Goal: Browse casually: Explore the website without a specific task or goal

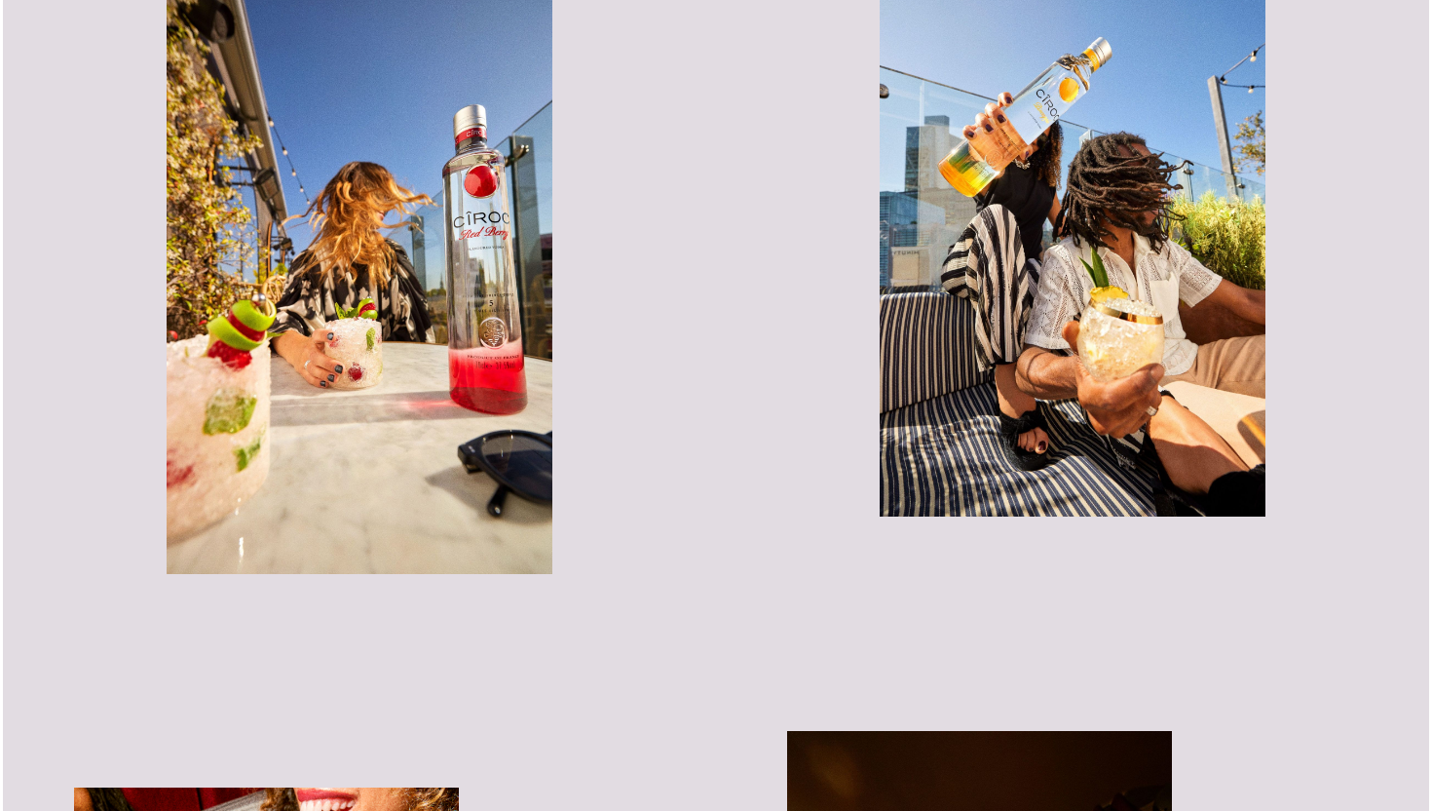
scroll to position [1207, 0]
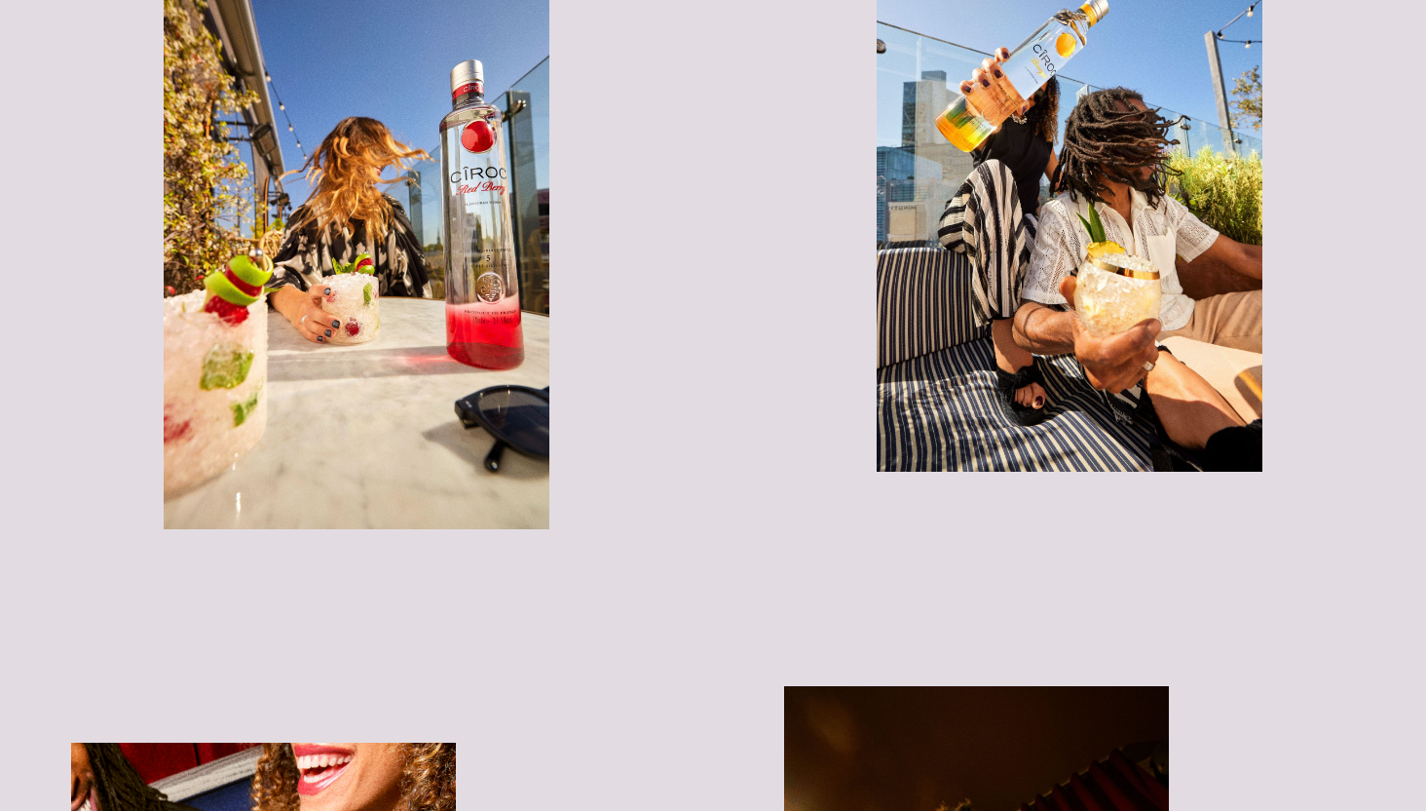
click at [1153, 233] on img "button" at bounding box center [1069, 183] width 385 height 577
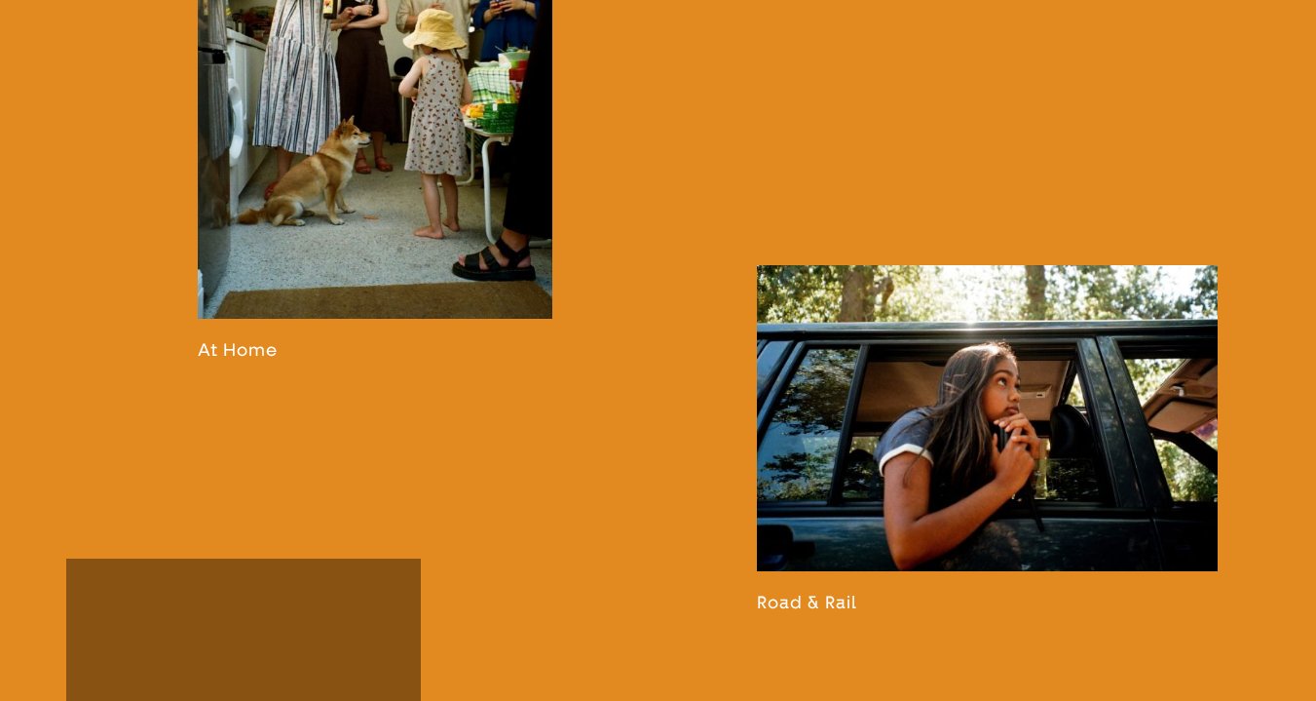
scroll to position [2073, 0]
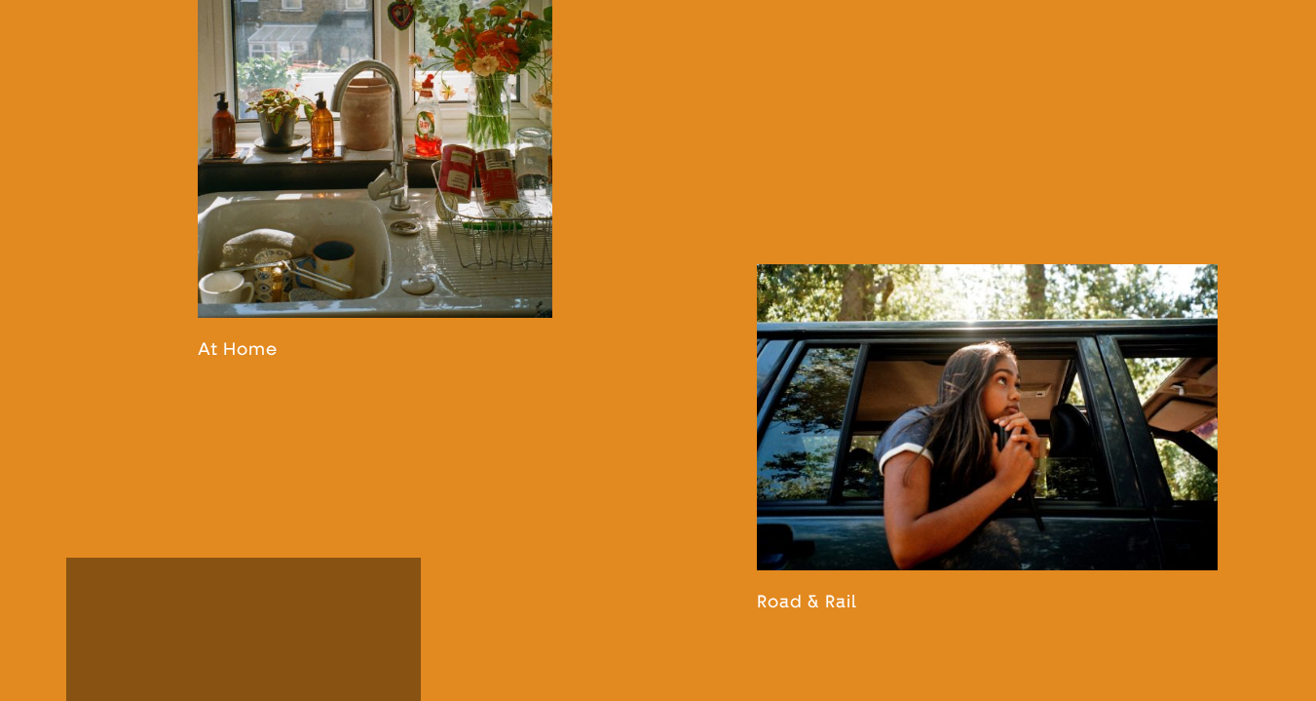
click at [361, 185] on link at bounding box center [376, 71] width 356 height 579
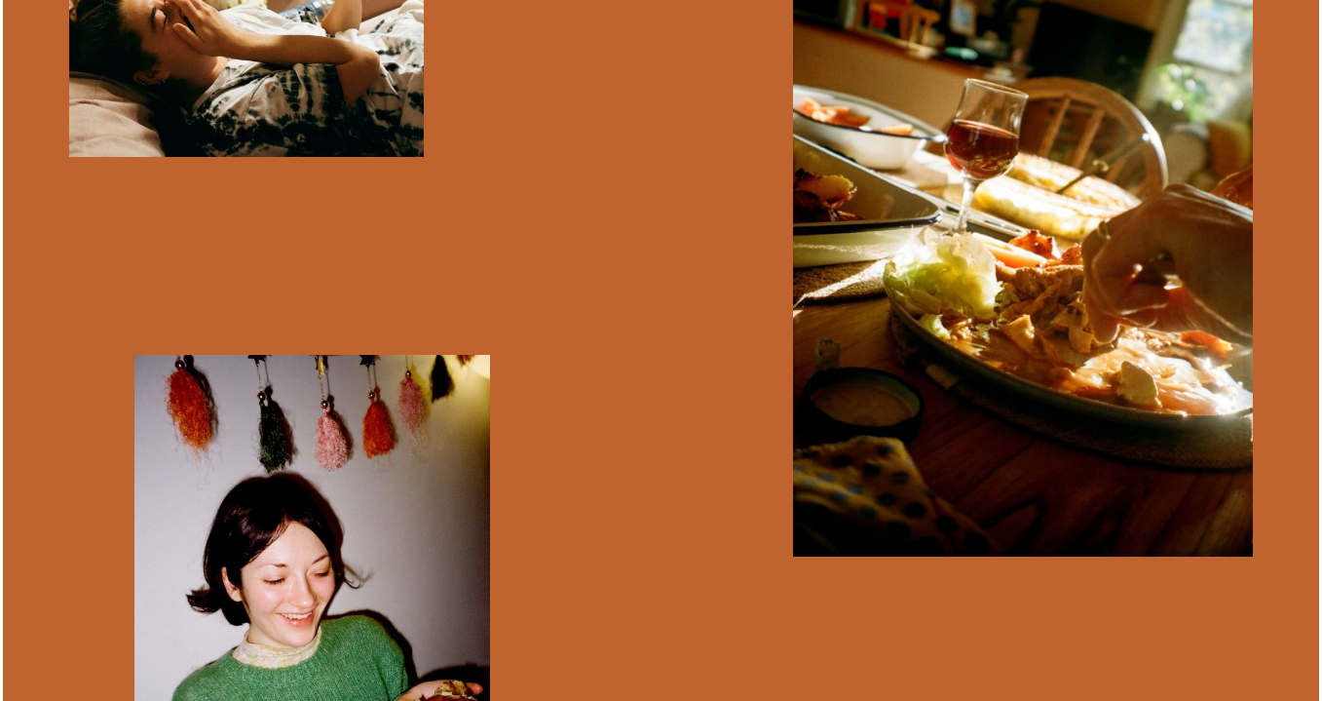
scroll to position [7435, 0]
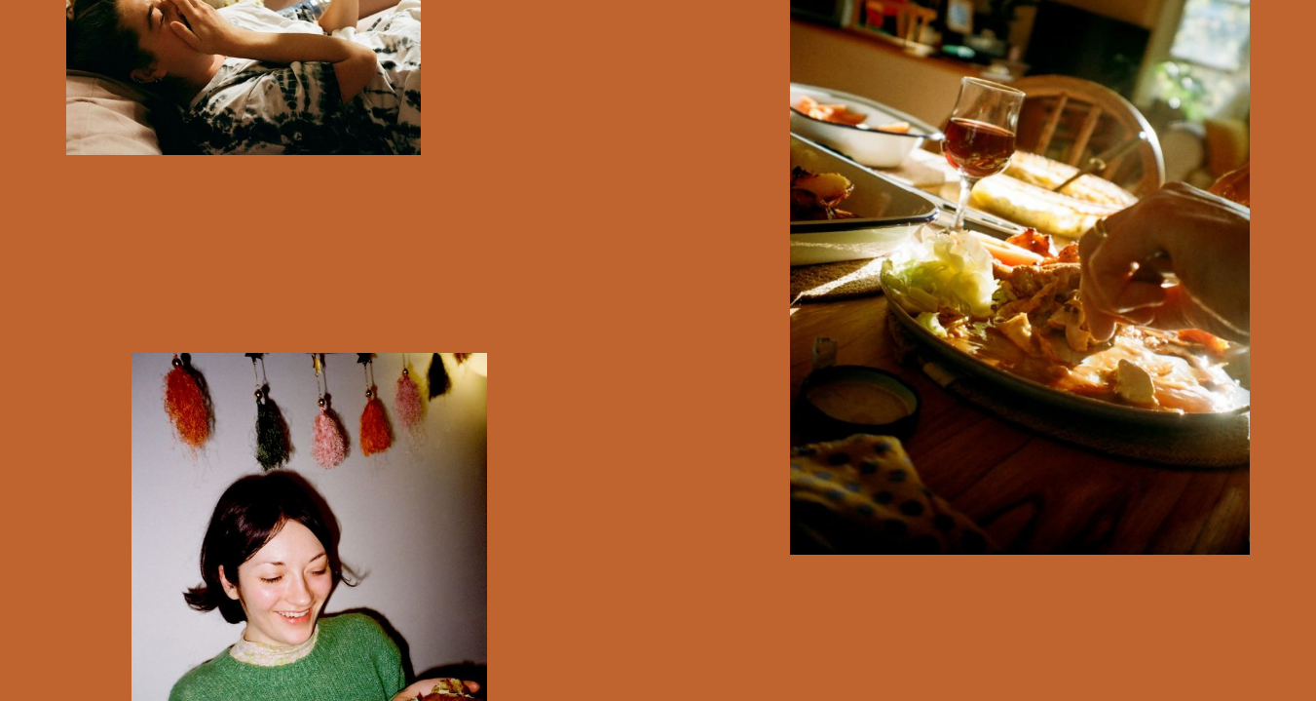
click at [1070, 338] on img "button" at bounding box center [1020, 207] width 461 height 695
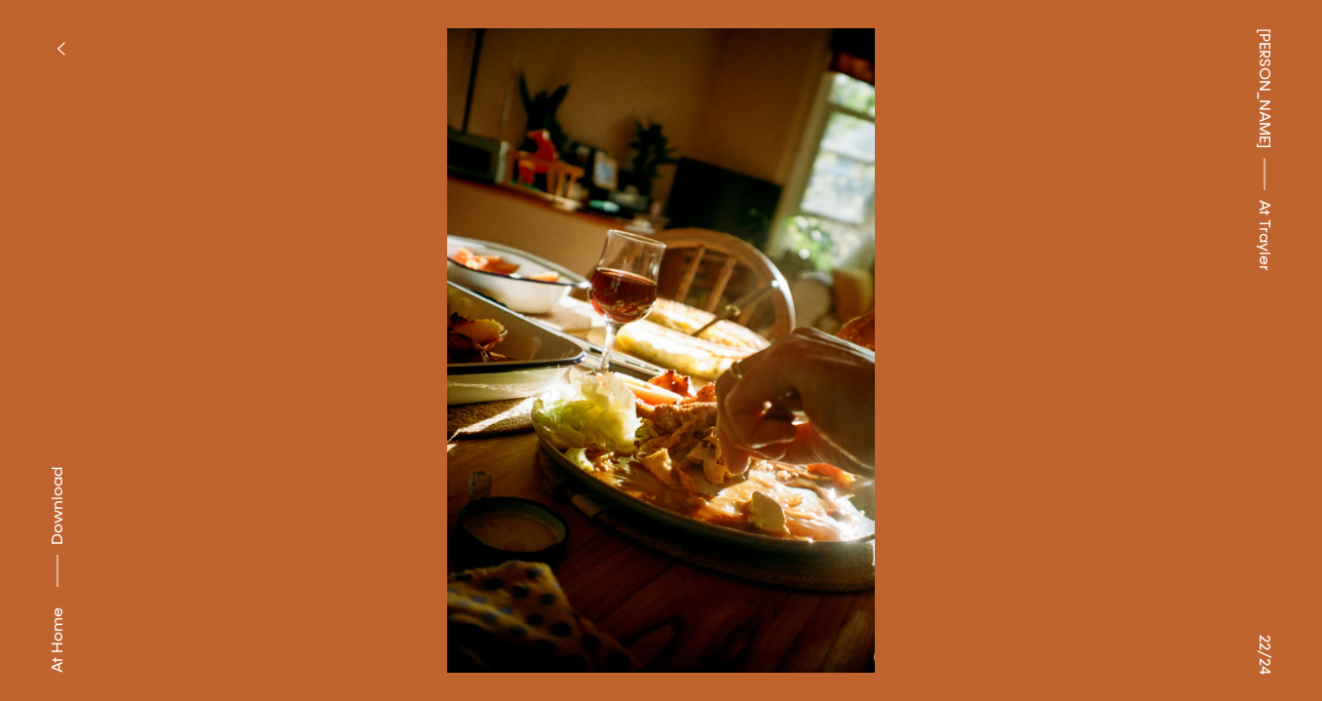
click at [1057, 324] on button at bounding box center [993, 175] width 662 height 351
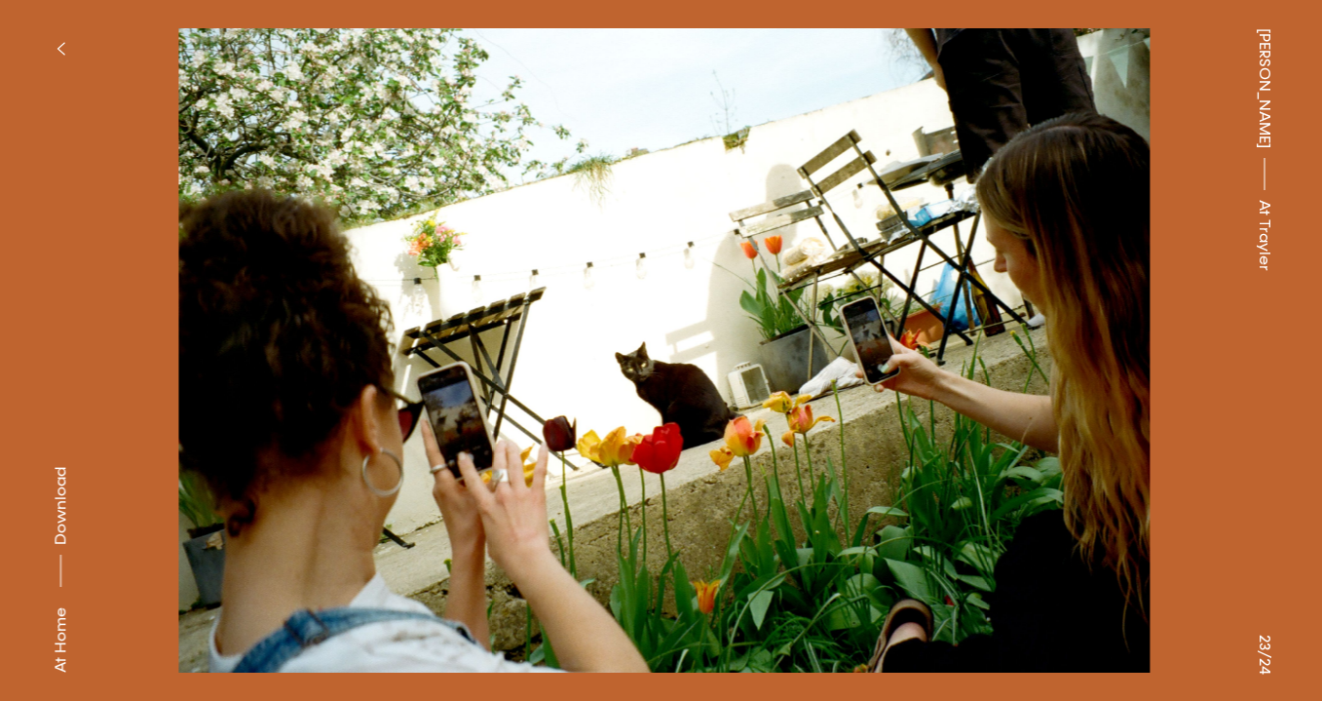
click at [1057, 324] on button at bounding box center [993, 175] width 662 height 351
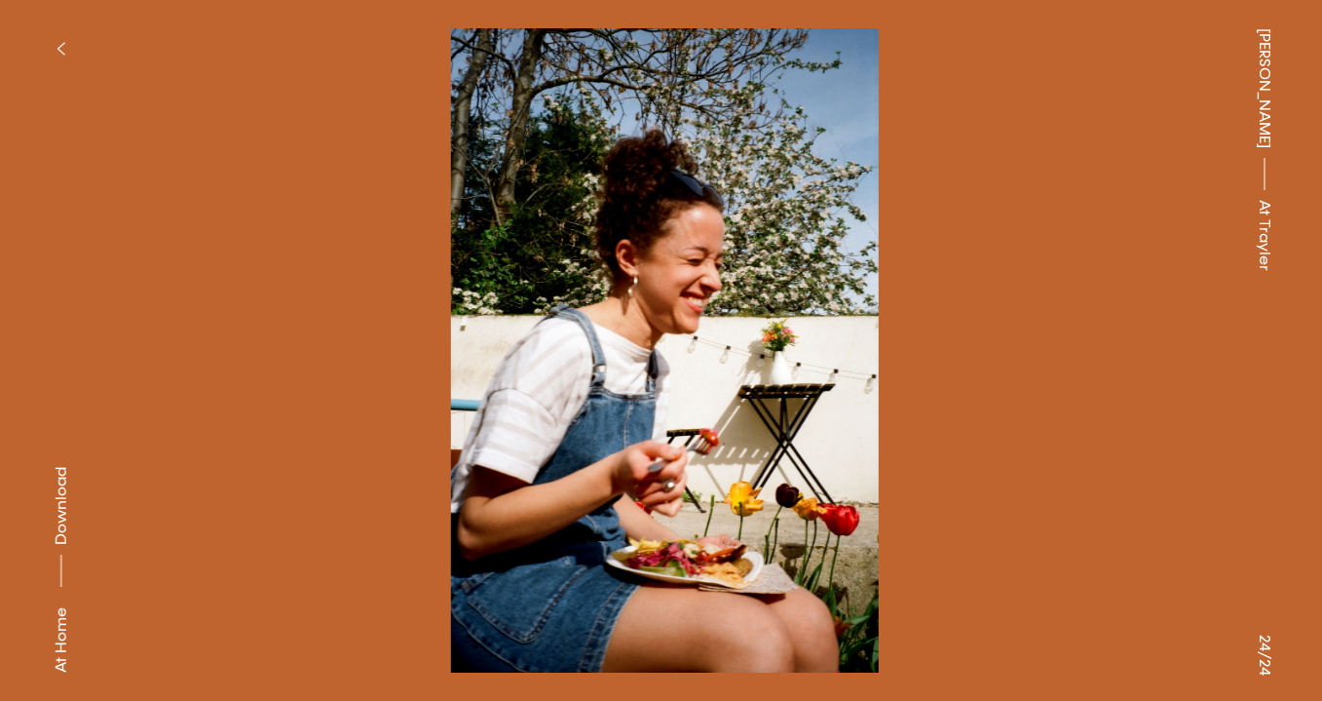
click at [1057, 324] on button at bounding box center [993, 175] width 662 height 351
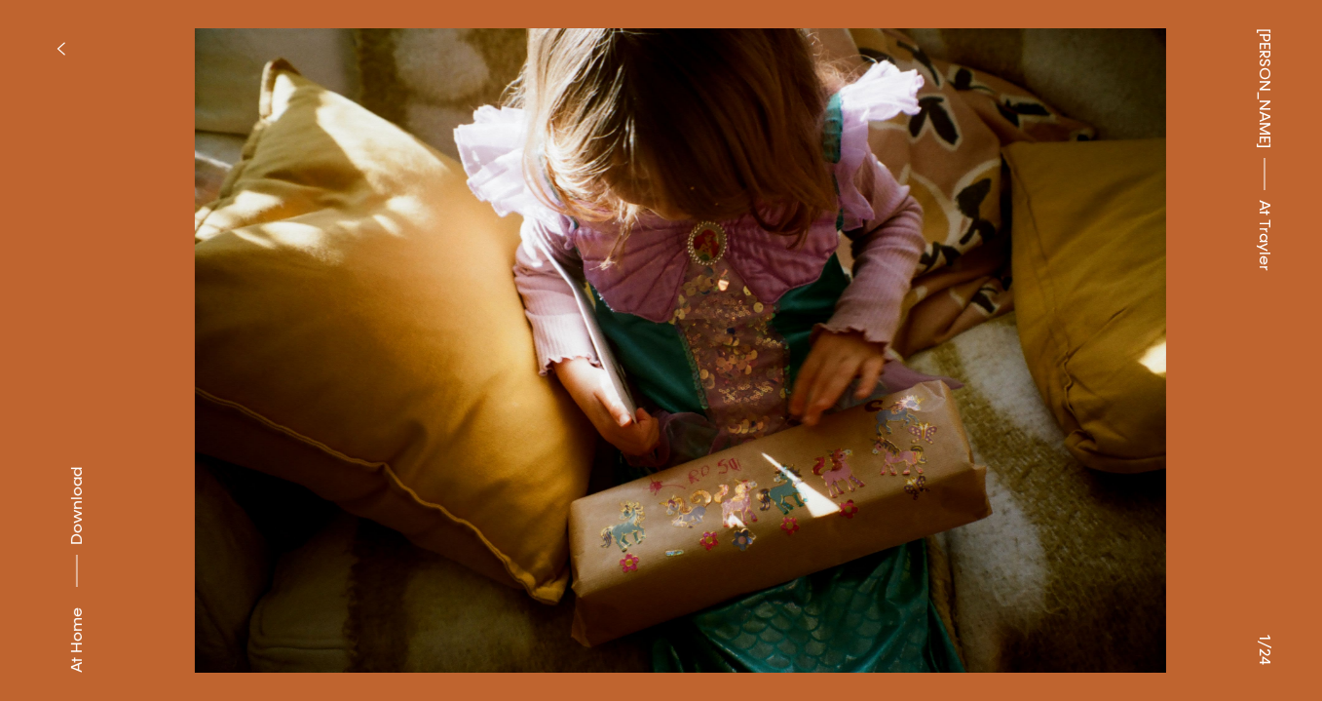
click at [1057, 324] on button at bounding box center [993, 175] width 662 height 351
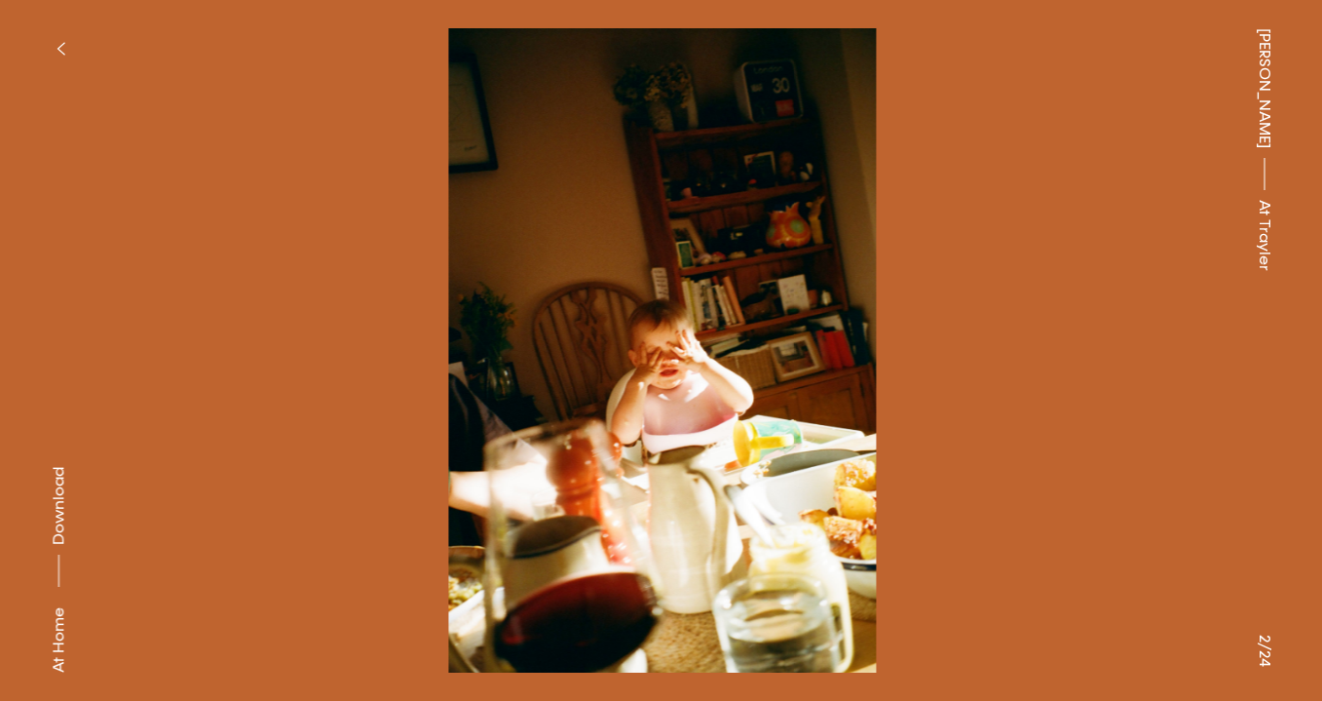
click at [1057, 324] on button at bounding box center [993, 175] width 662 height 351
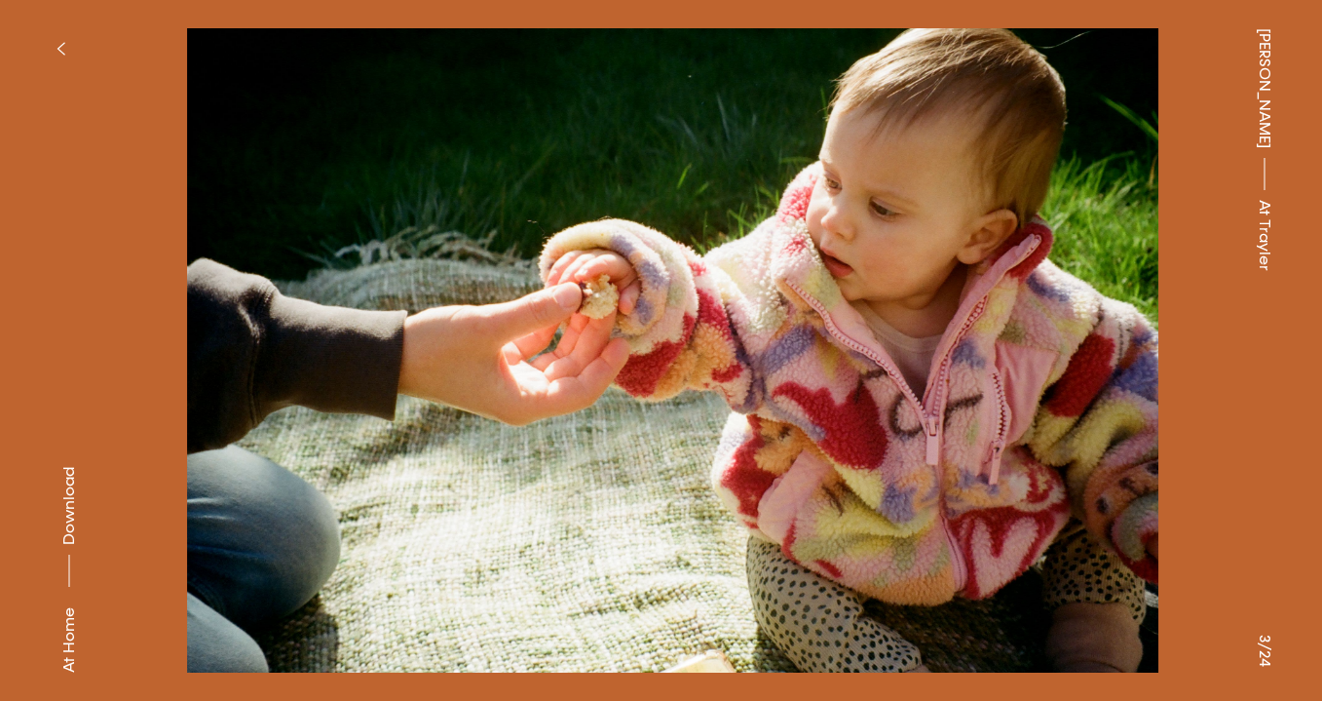
click at [1057, 324] on button at bounding box center [993, 175] width 662 height 351
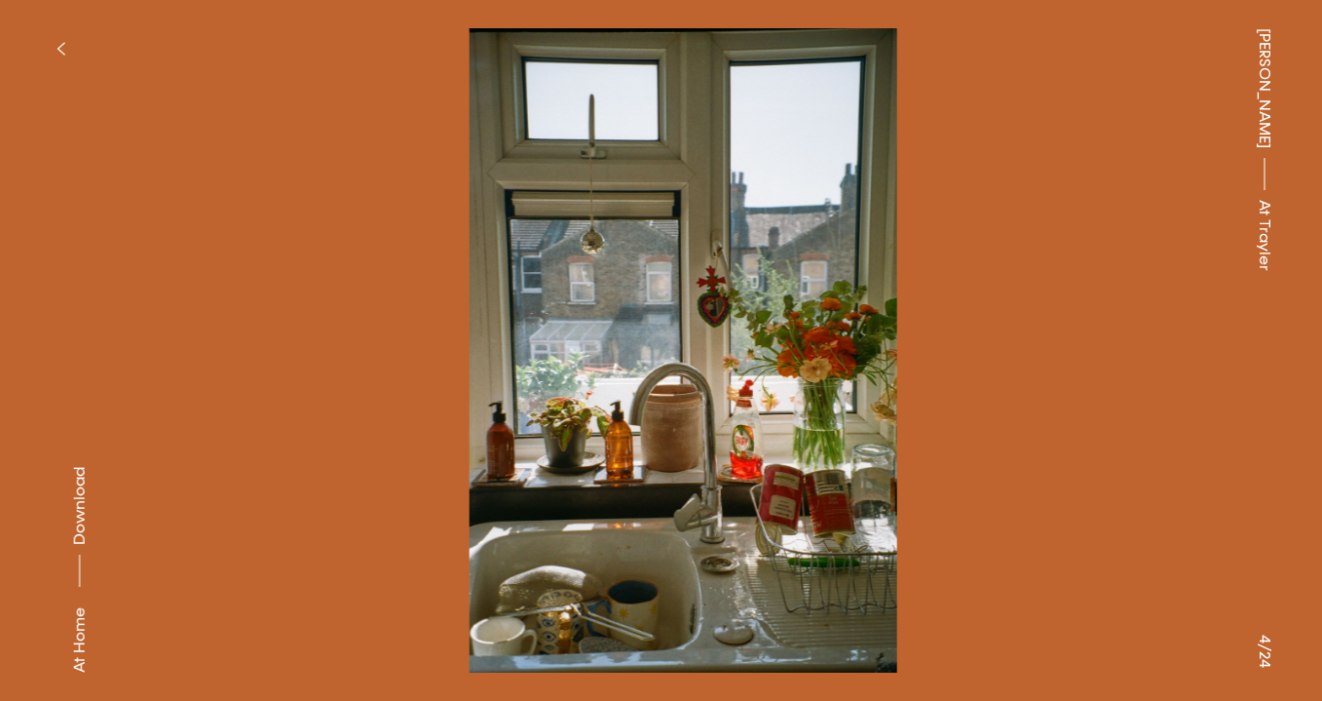
click at [1057, 324] on button at bounding box center [993, 175] width 662 height 351
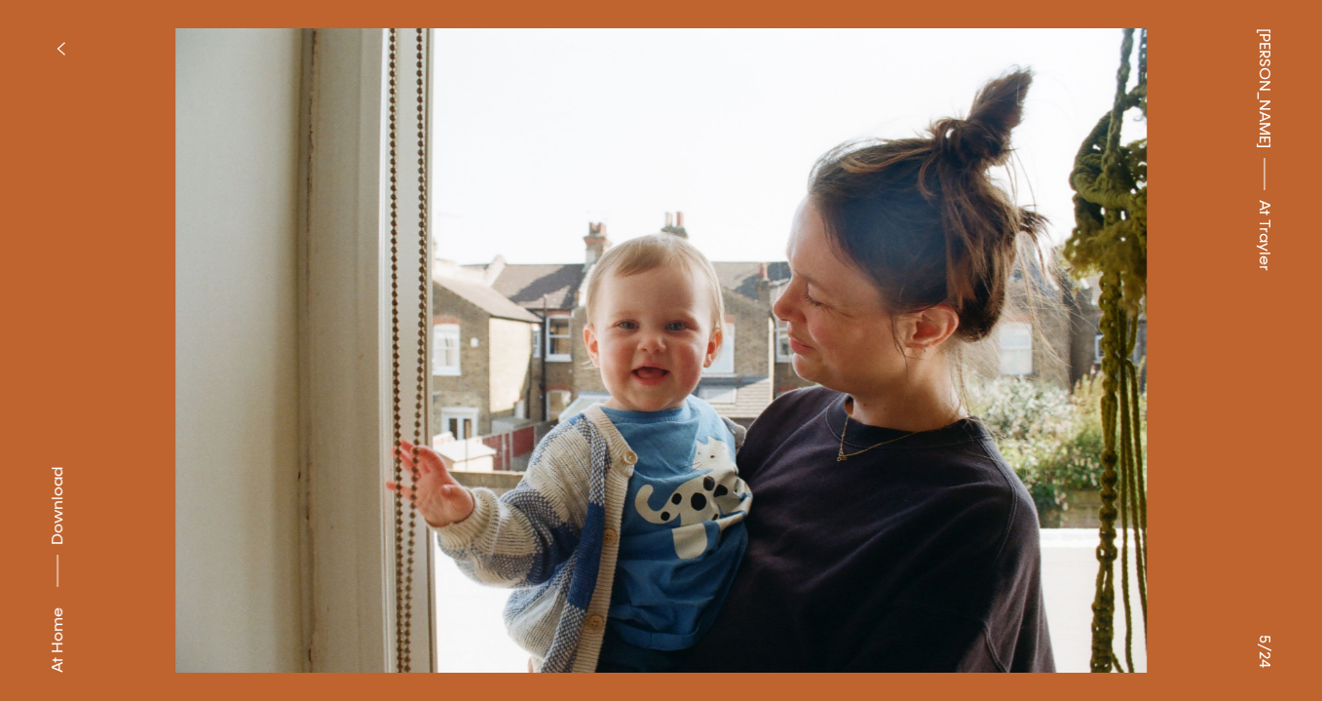
click at [1057, 324] on button at bounding box center [993, 175] width 662 height 351
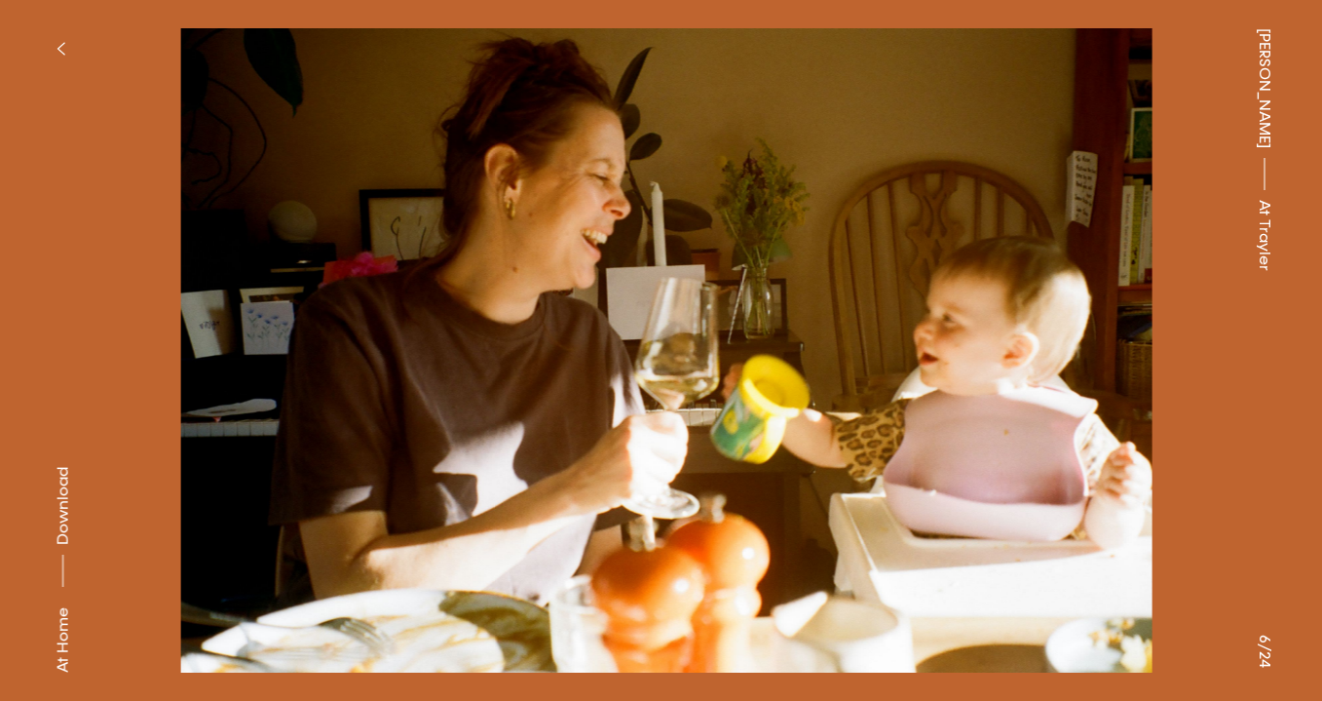
click at [1057, 324] on button at bounding box center [993, 175] width 662 height 351
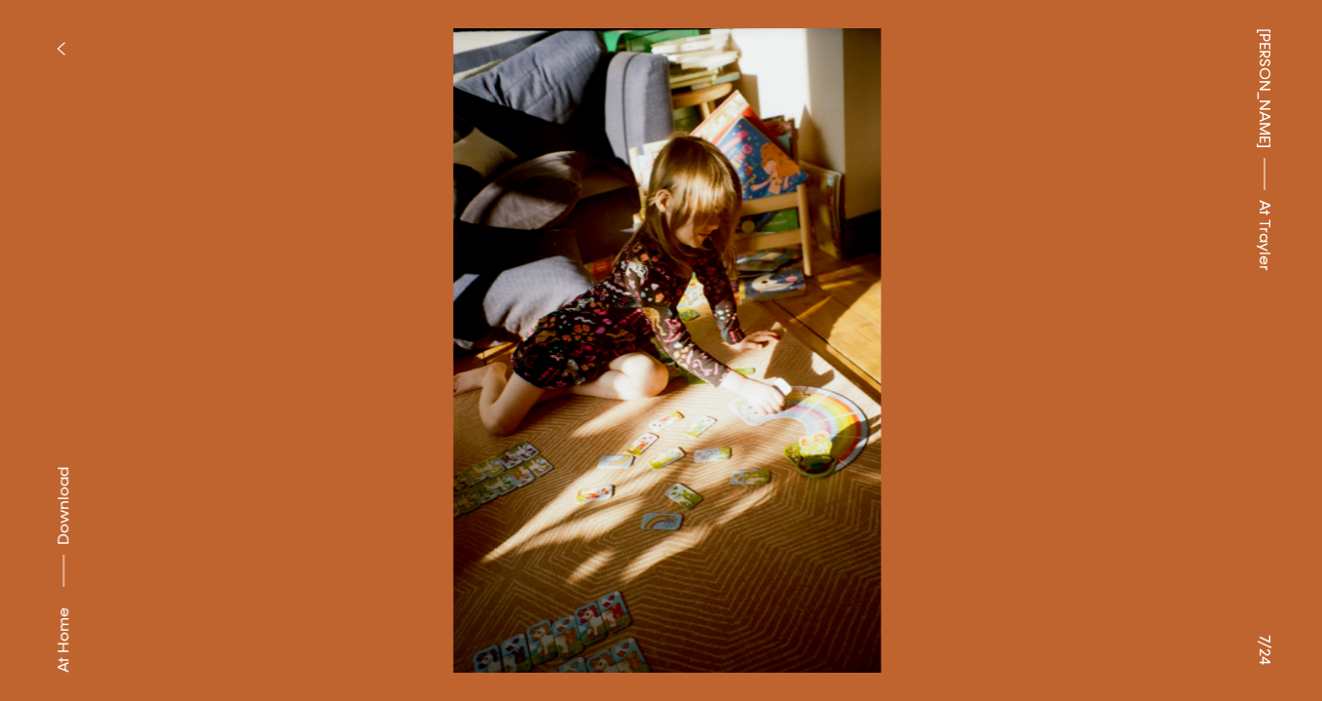
click at [1057, 324] on button at bounding box center [993, 175] width 662 height 351
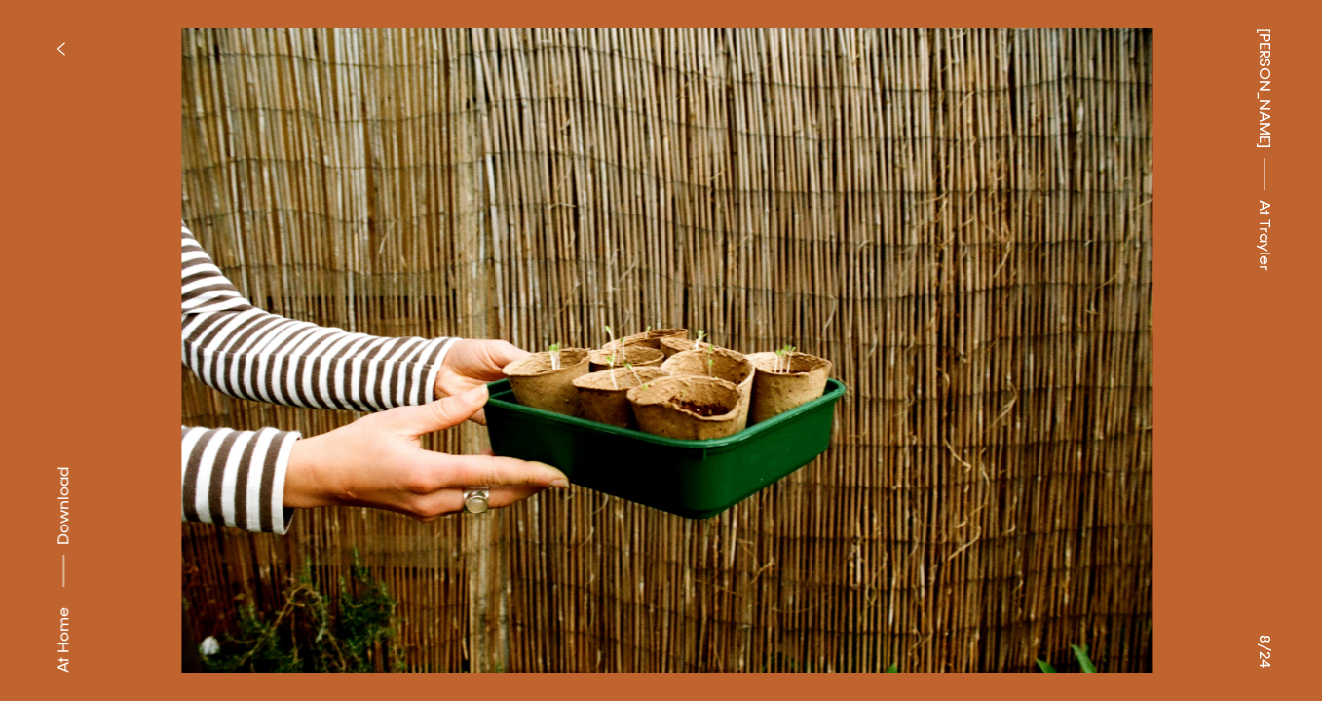
click at [1046, 320] on button at bounding box center [993, 175] width 662 height 351
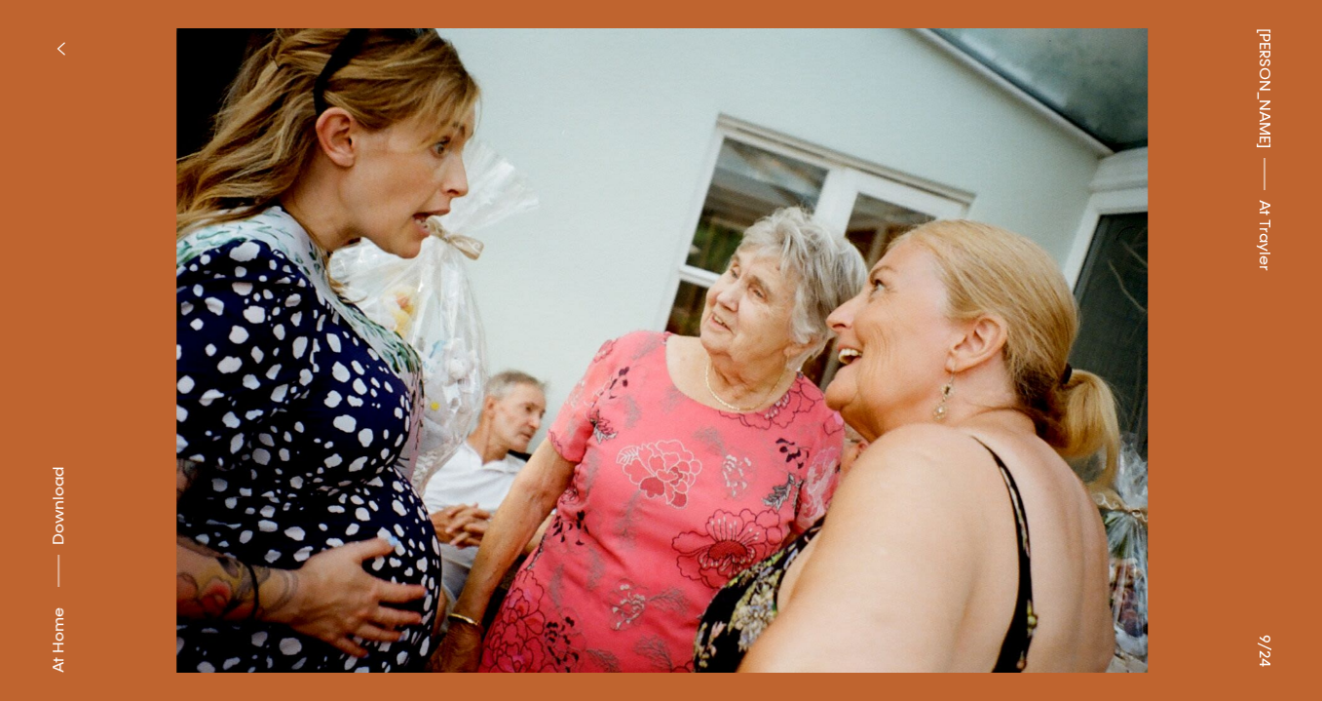
click at [1046, 320] on button at bounding box center [993, 175] width 662 height 351
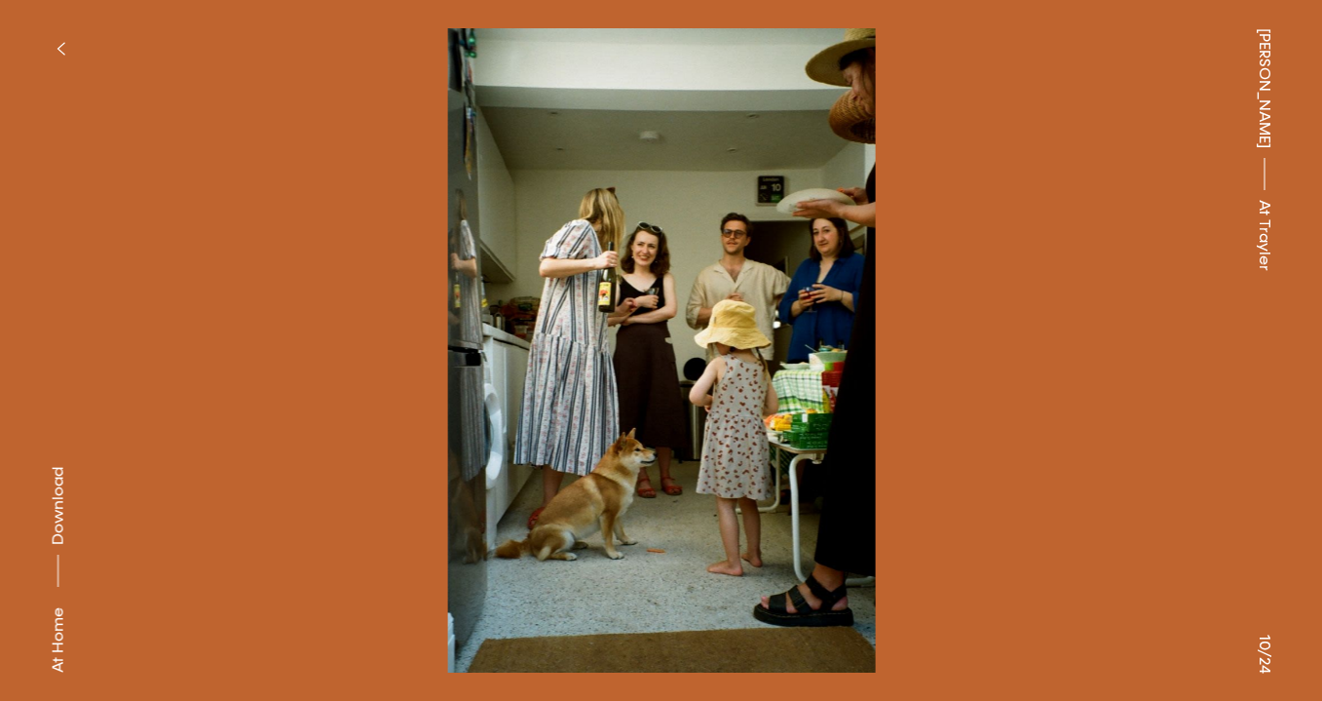
click at [1046, 320] on button at bounding box center [993, 175] width 662 height 351
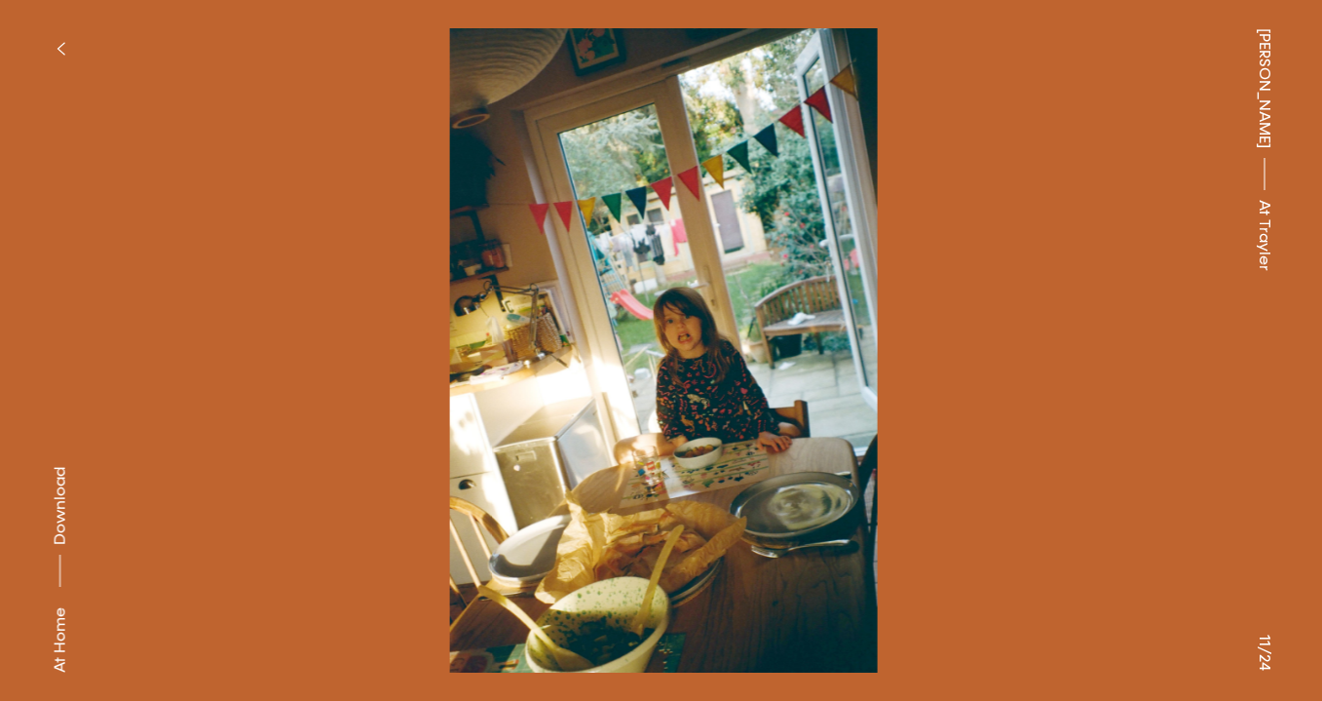
click at [1043, 319] on button at bounding box center [993, 175] width 662 height 351
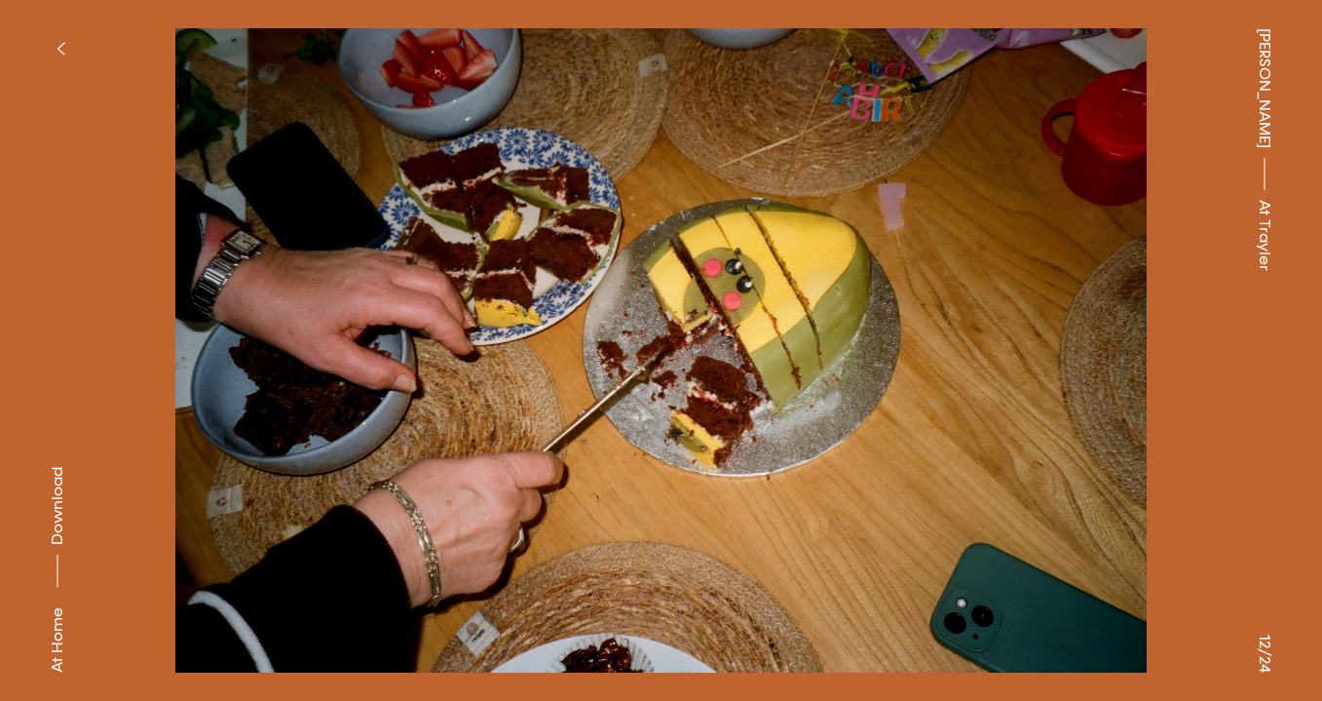
click at [1036, 316] on button at bounding box center [993, 175] width 662 height 351
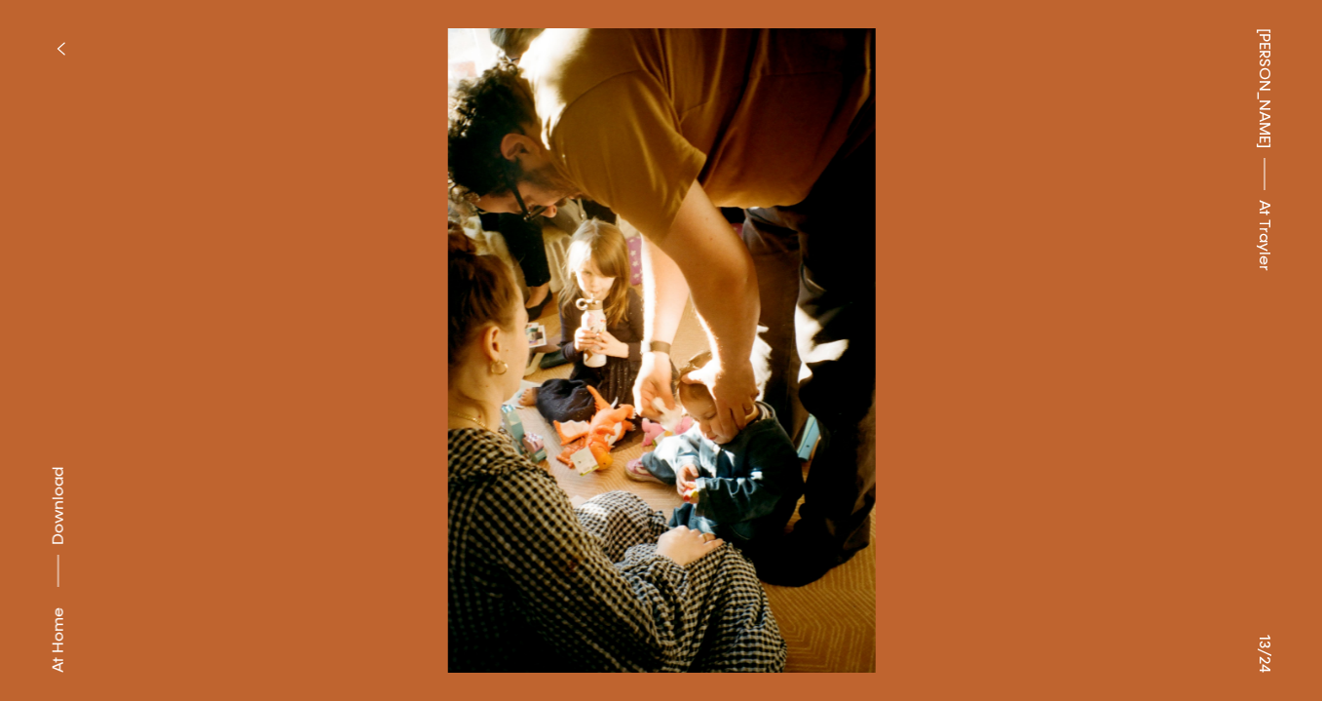
click at [1036, 316] on button at bounding box center [993, 175] width 662 height 351
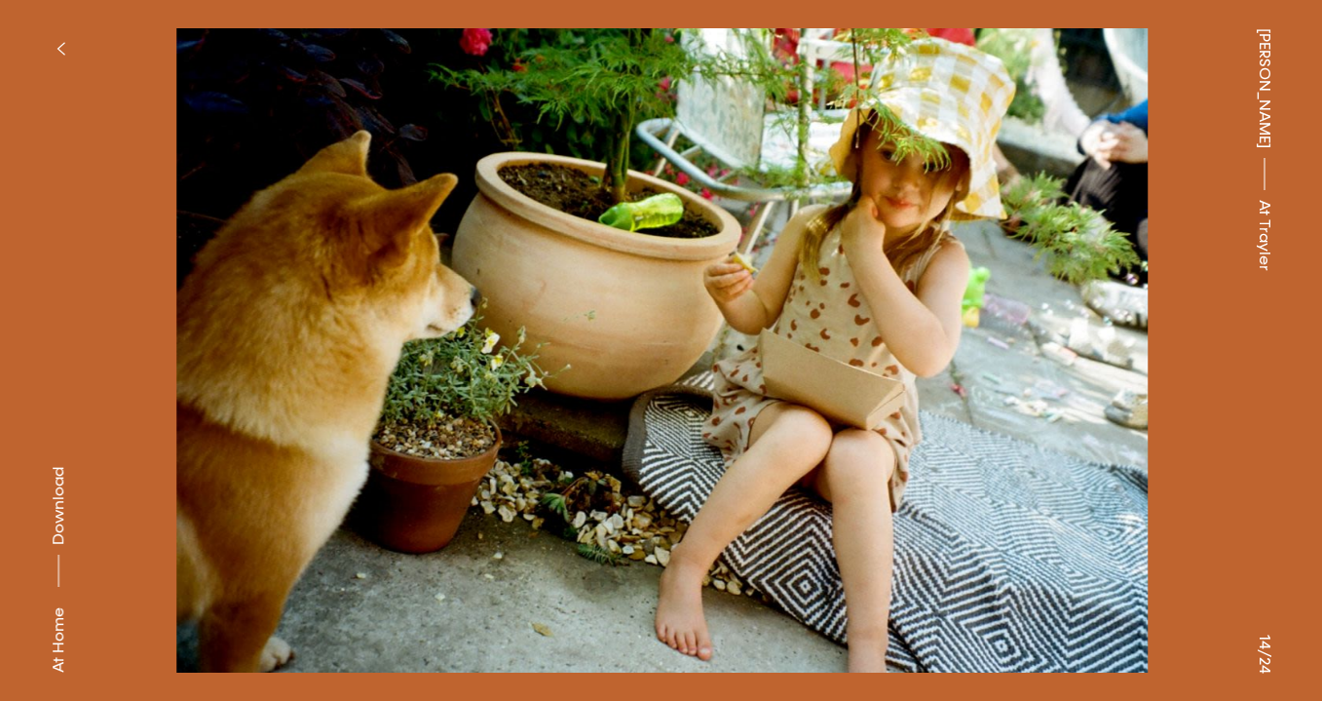
click at [1036, 316] on button at bounding box center [993, 175] width 662 height 351
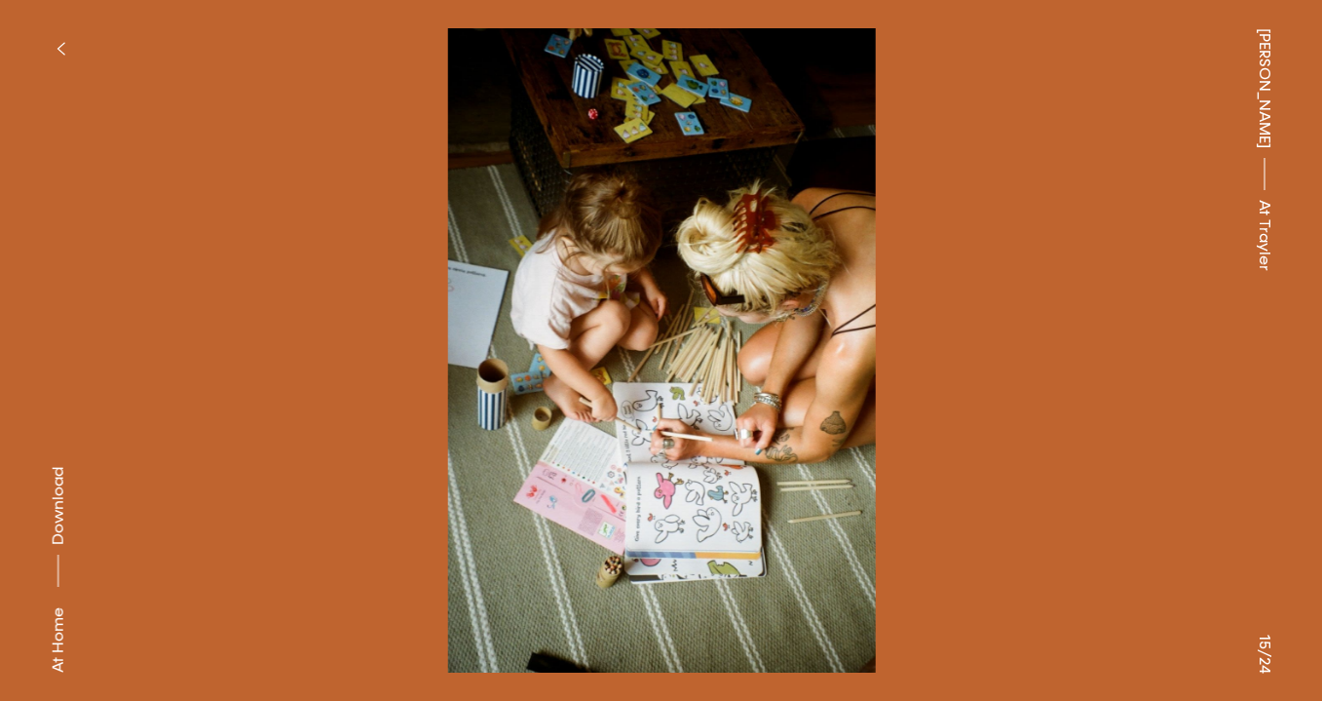
click at [1036, 316] on button at bounding box center [993, 175] width 662 height 351
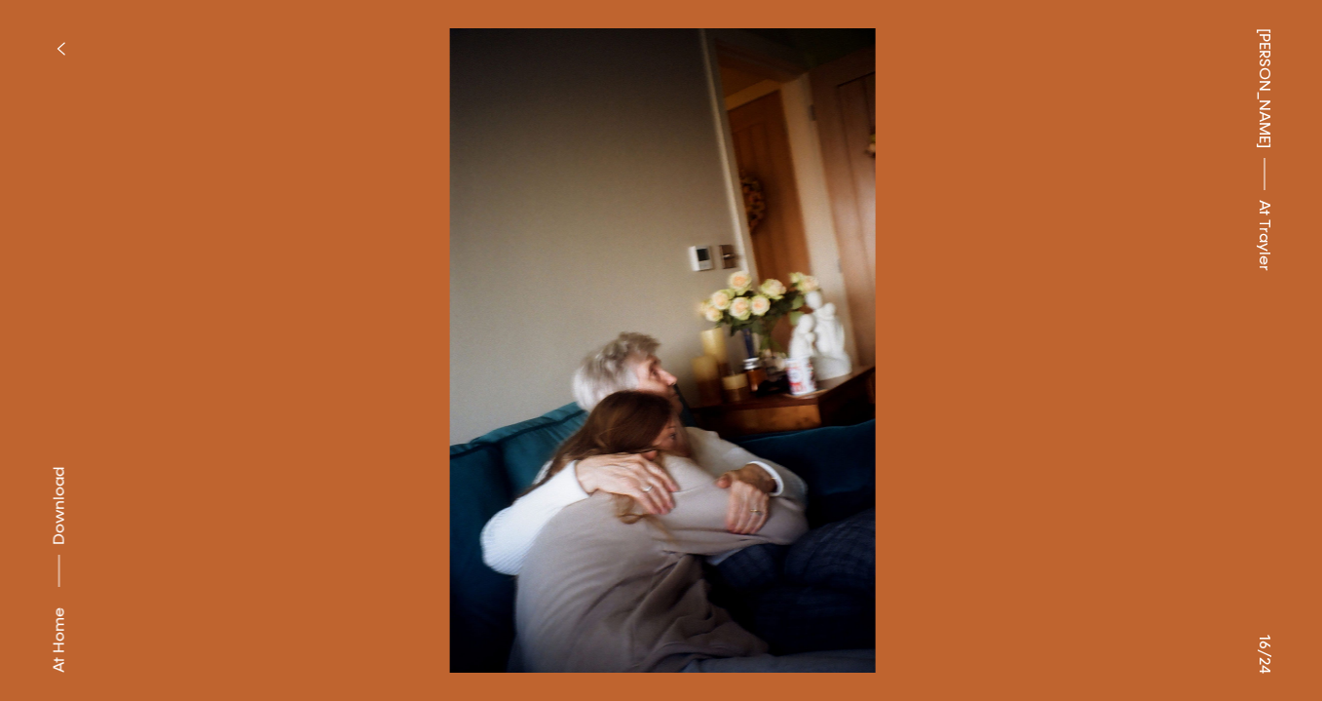
click at [1036, 316] on button at bounding box center [993, 175] width 662 height 351
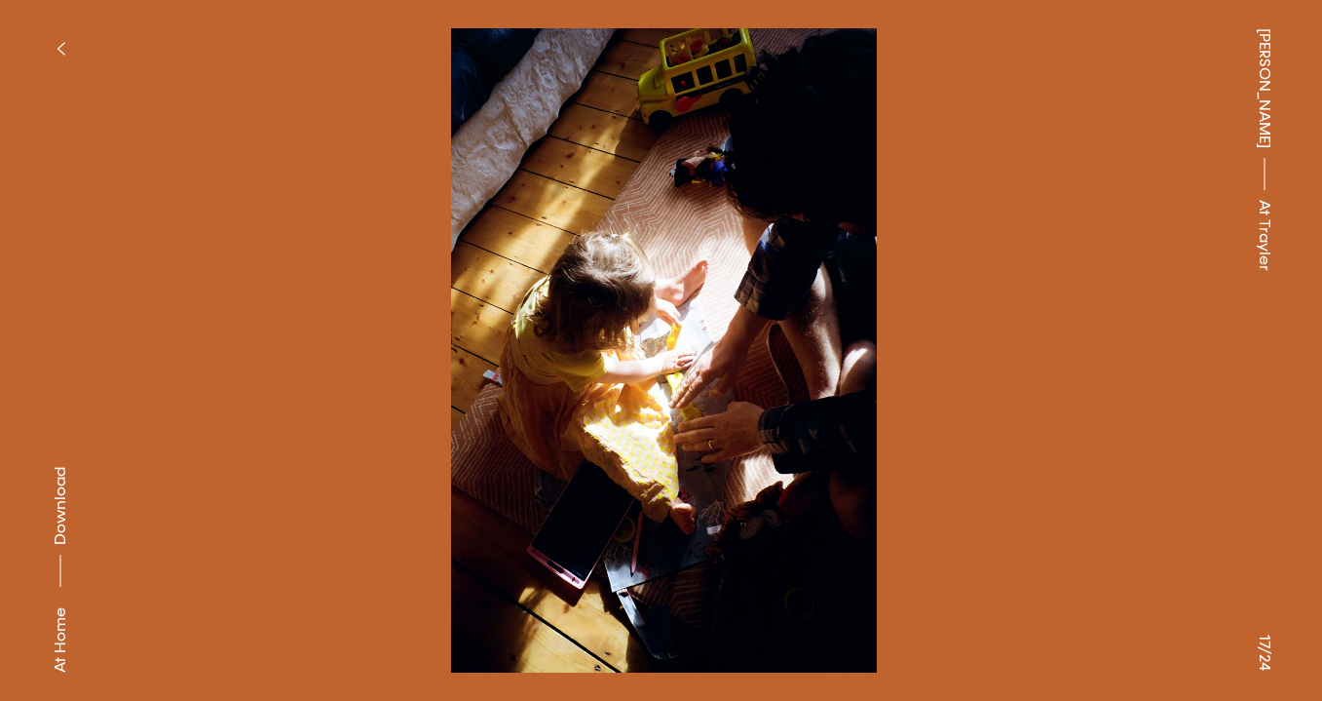
click at [1036, 316] on button at bounding box center [993, 175] width 662 height 351
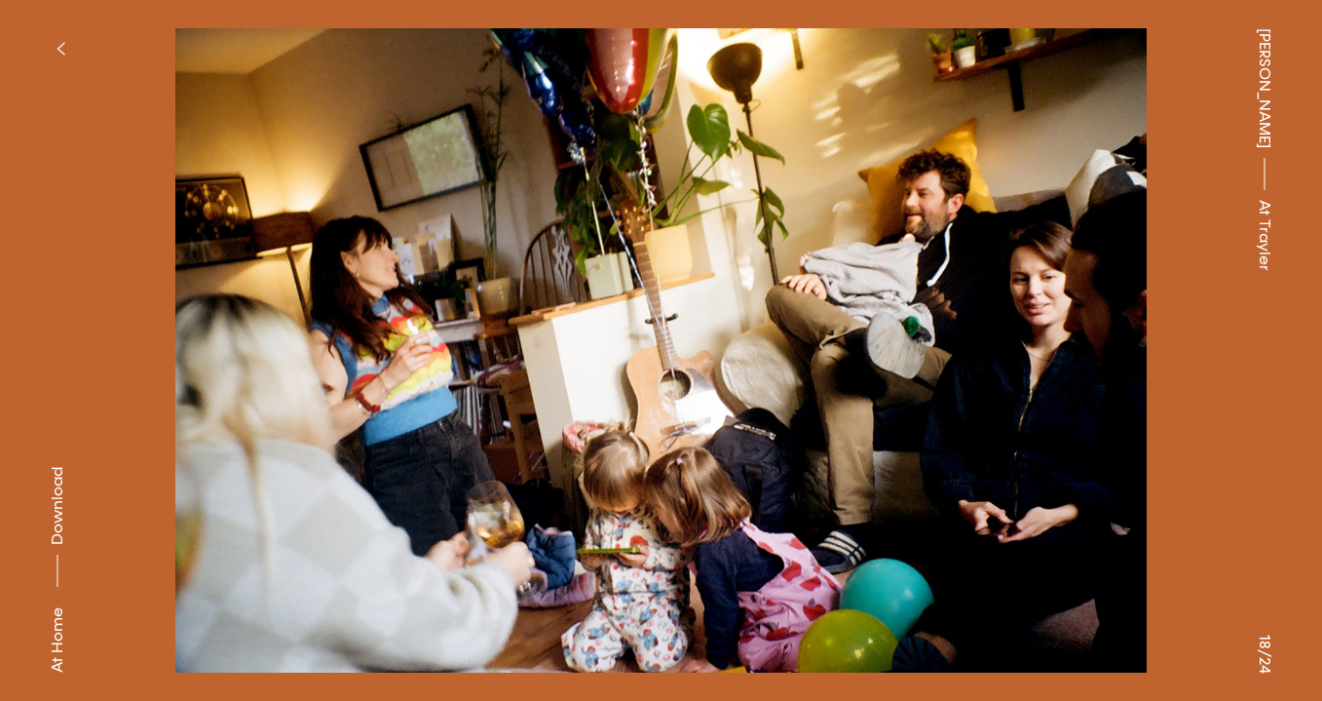
click at [1036, 316] on button at bounding box center [993, 175] width 662 height 351
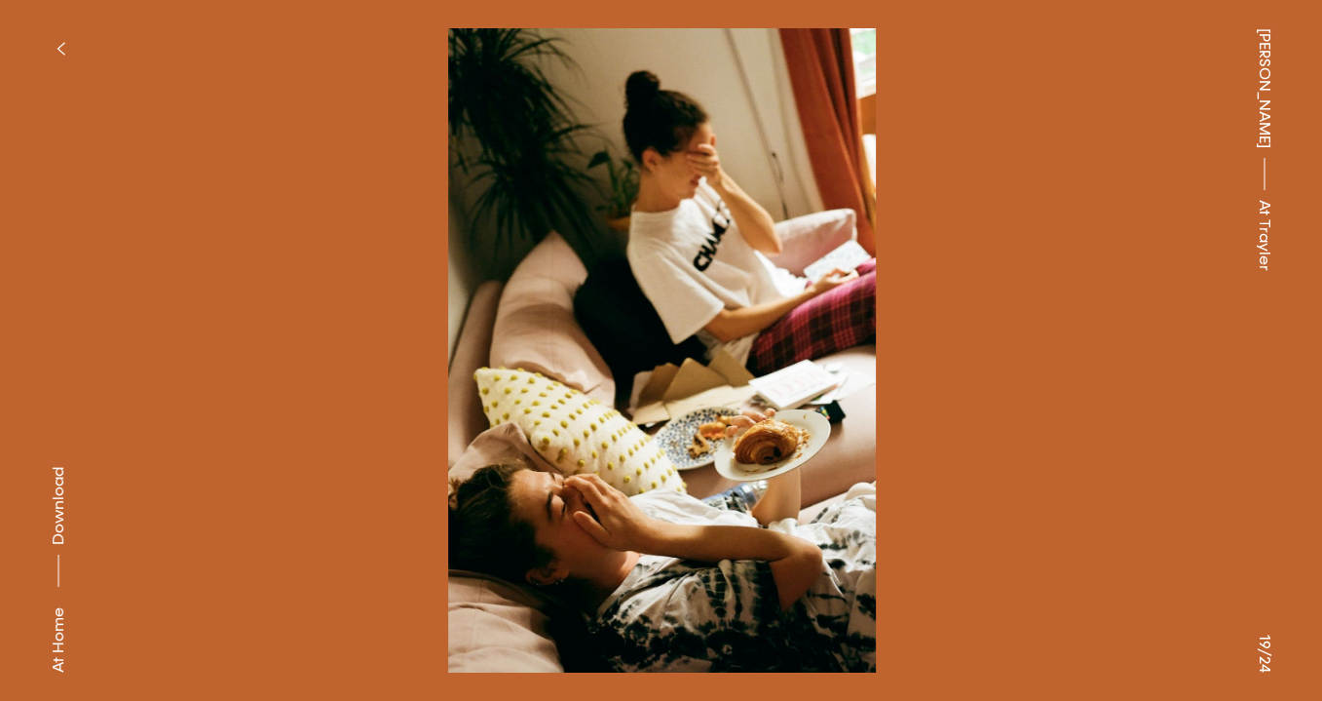
click at [1036, 316] on button at bounding box center [993, 175] width 662 height 351
